Goal: Find specific page/section: Find specific page/section

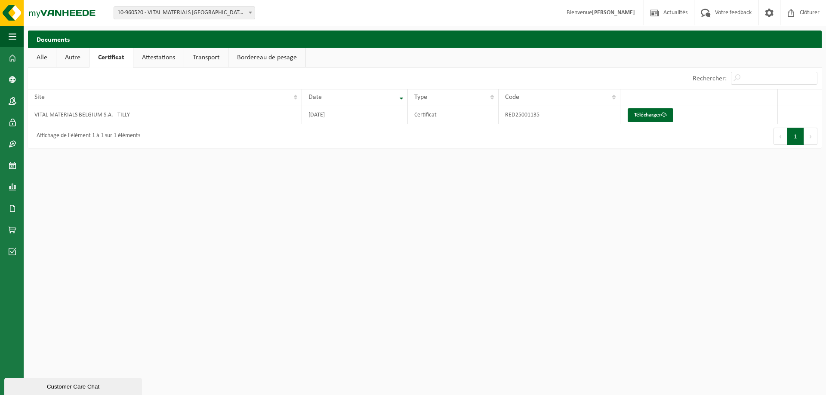
click at [187, 65] on link "Transport" at bounding box center [206, 58] width 44 height 20
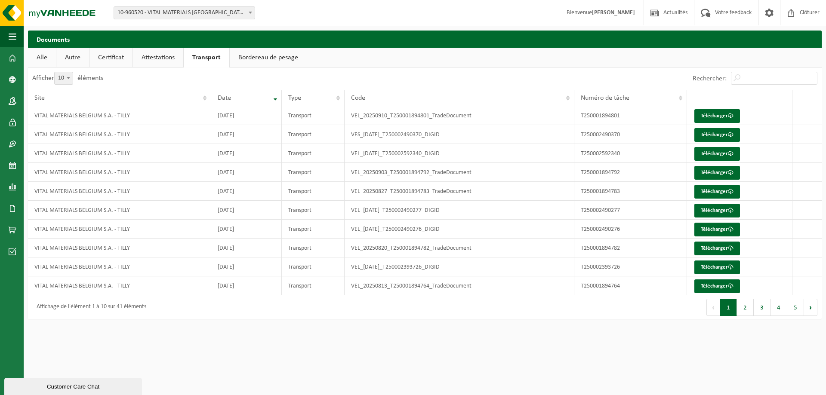
click at [174, 65] on link "Attestations" at bounding box center [158, 58] width 50 height 20
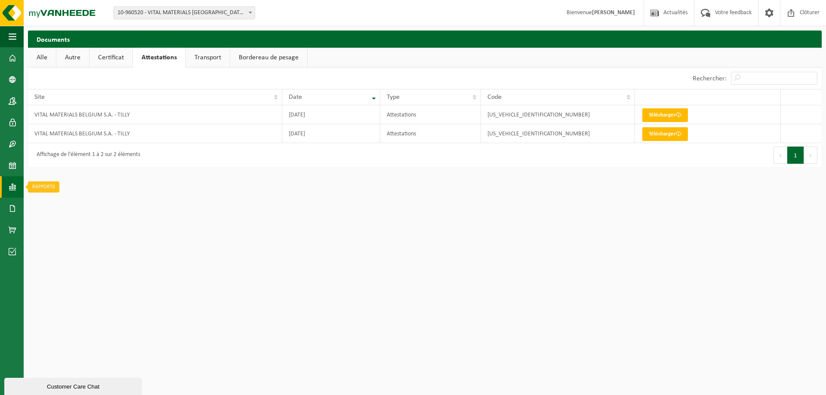
click at [9, 184] on span at bounding box center [13, 187] width 8 height 22
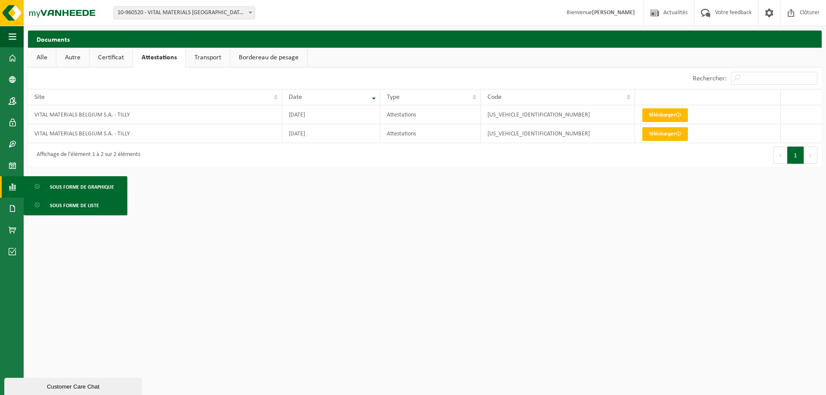
click at [72, 208] on span "Sous forme de liste" at bounding box center [74, 205] width 49 height 16
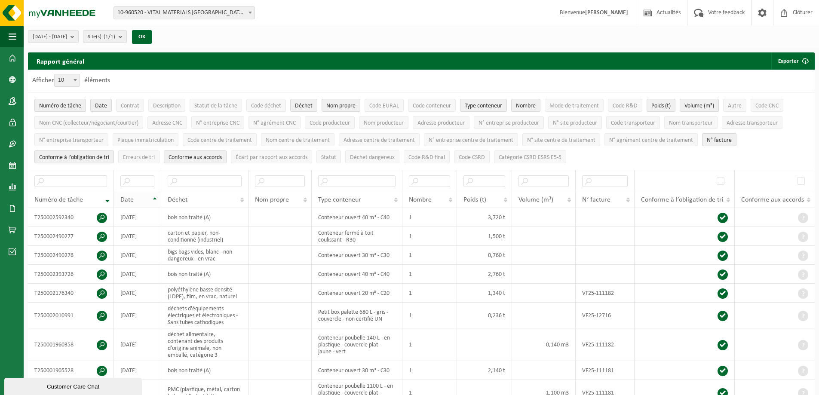
click at [159, 199] on th "Date" at bounding box center [137, 200] width 47 height 16
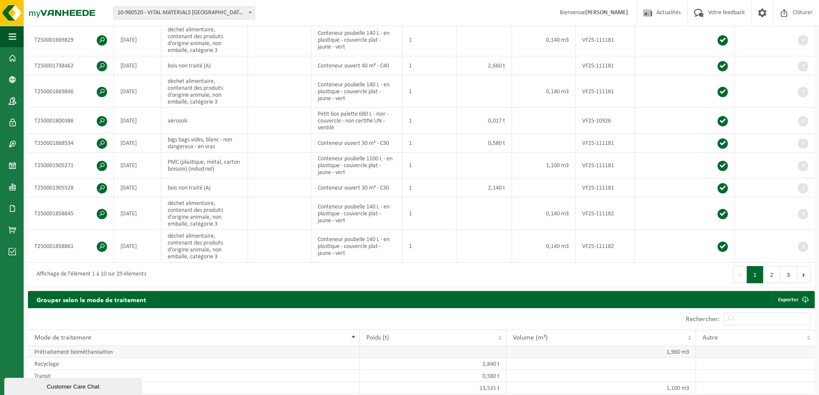
scroll to position [301, 0]
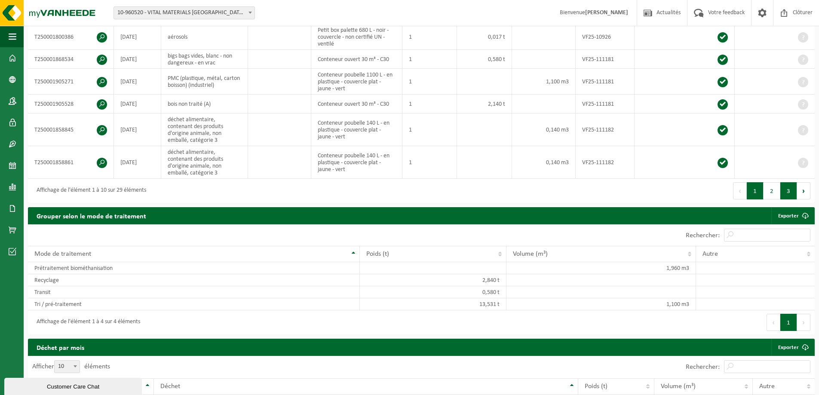
click at [787, 186] on button "3" at bounding box center [789, 190] width 17 height 17
